Goal: Information Seeking & Learning: Check status

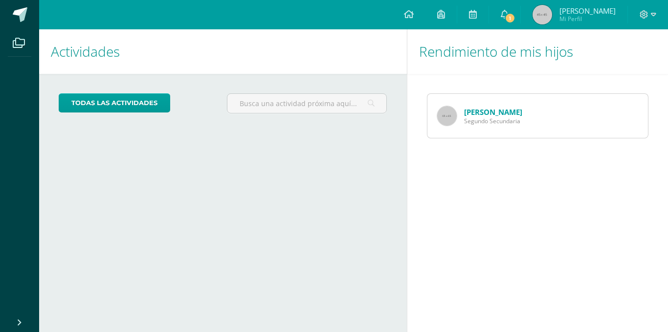
click at [489, 124] on span "Segundo Secundaria" at bounding box center [493, 121] width 58 height 8
click at [490, 111] on link "[PERSON_NAME]" at bounding box center [493, 112] width 58 height 10
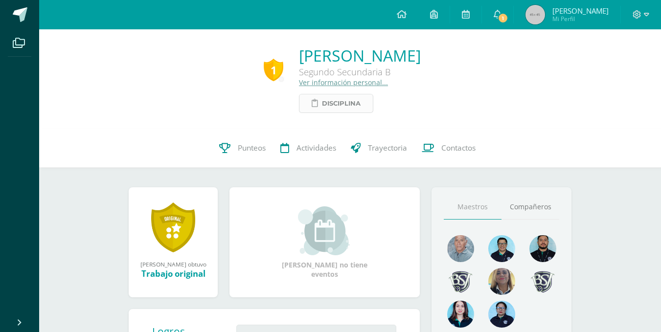
click at [322, 108] on span "Disciplina" at bounding box center [341, 103] width 39 height 18
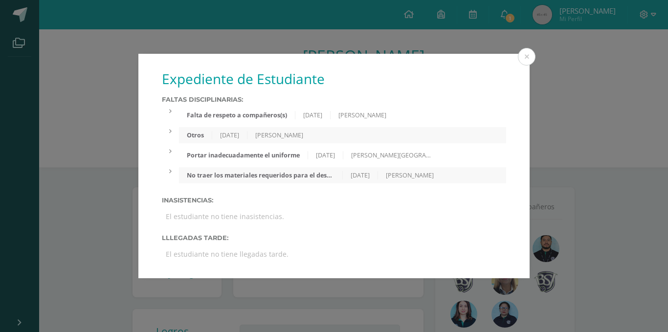
click at [289, 131] on div "[PERSON_NAME]" at bounding box center [280, 135] width 64 height 8
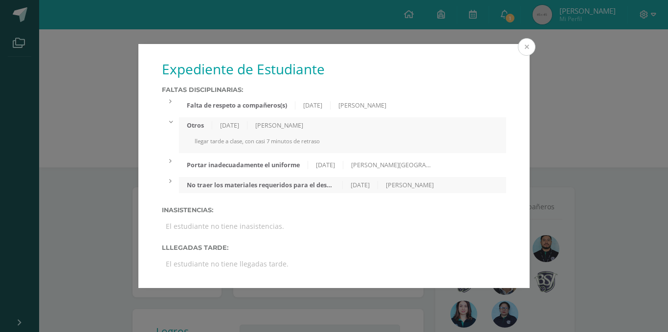
click at [527, 48] on button at bounding box center [527, 47] width 18 height 18
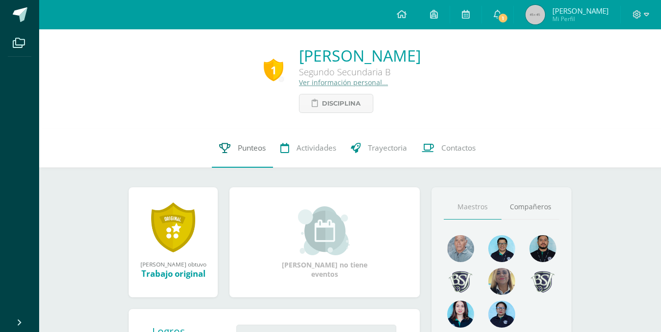
click at [255, 147] on span "Punteos" at bounding box center [252, 148] width 28 height 10
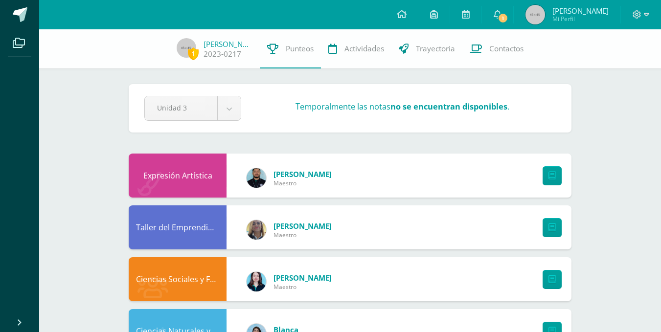
click at [289, 170] on link "[PERSON_NAME]" at bounding box center [302, 174] width 58 height 10
click at [551, 178] on icon at bounding box center [551, 176] width 7 height 8
click at [502, 17] on span "1" at bounding box center [502, 18] width 11 height 11
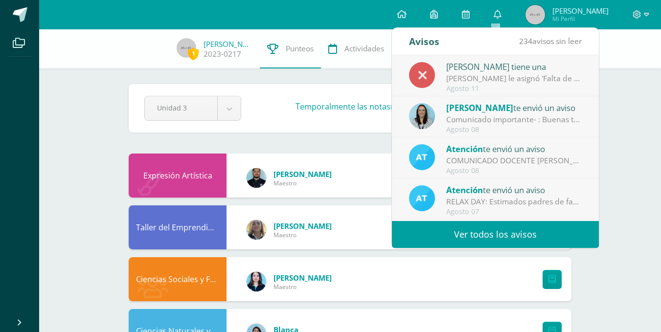
click at [506, 112] on span "[PERSON_NAME]" at bounding box center [479, 107] width 67 height 11
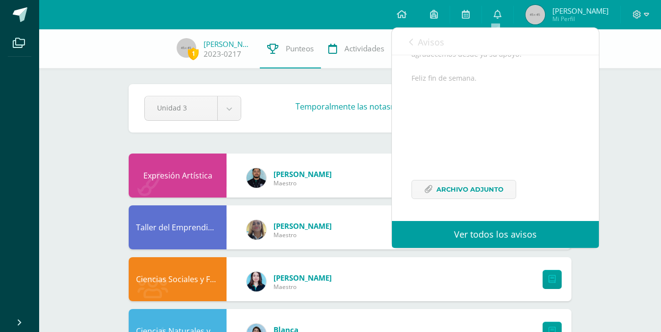
scroll to position [143, 0]
